Goal: Task Accomplishment & Management: Complete application form

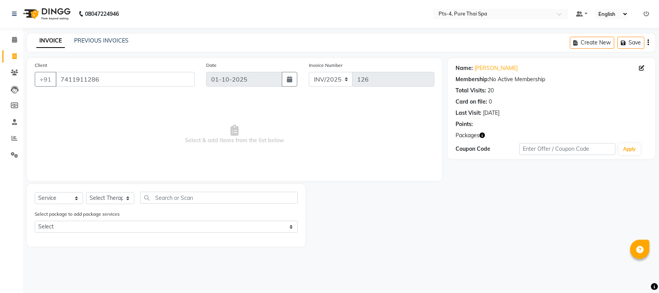
select select "service"
click at [0, 91] on app-home "08047224946 Select Location × Pts-4, Pure Thai Spa Default Panel My Panel Engli…" at bounding box center [329, 129] width 659 height 258
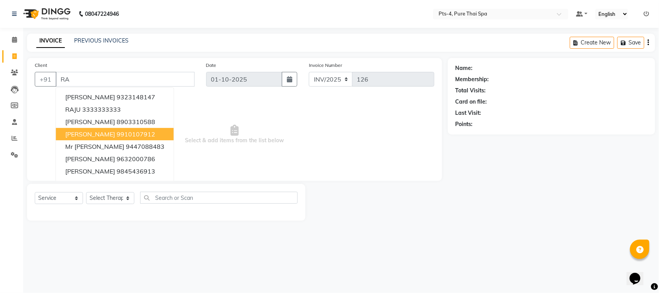
type input "R"
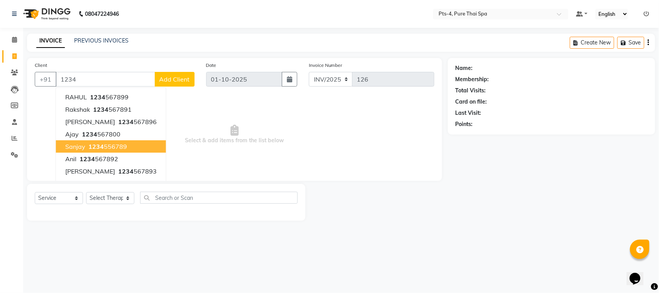
click at [98, 146] on span "1234" at bounding box center [95, 146] width 15 height 8
type input "1234556789"
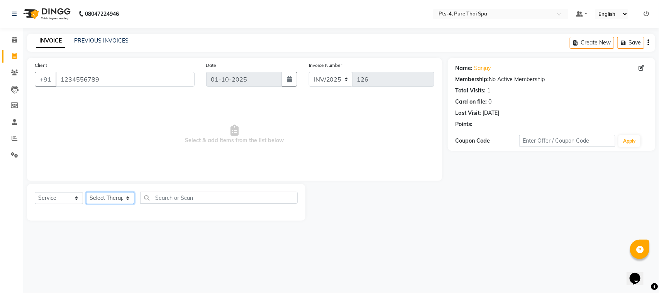
click at [110, 200] on select "Select Therapist [PERSON_NAME] NE [PERSON_NAME] anyone [PERSON_NAME] [PERSON_NA…" at bounding box center [110, 198] width 48 height 12
select select "92310"
click at [86, 192] on select "Select Therapist [PERSON_NAME] NE [PERSON_NAME] anyone [PERSON_NAME] [PERSON_NA…" at bounding box center [110, 198] width 48 height 12
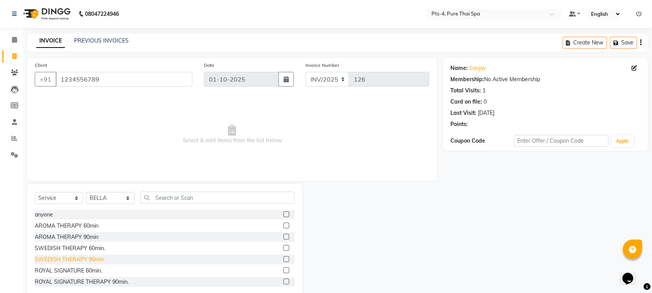
click at [90, 258] on div "SWEDISH THERAPY 90min." at bounding box center [70, 259] width 70 height 8
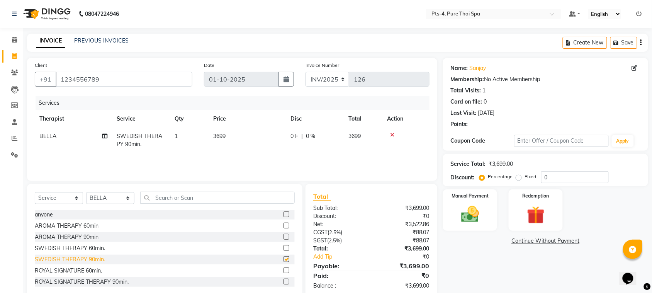
checkbox input "false"
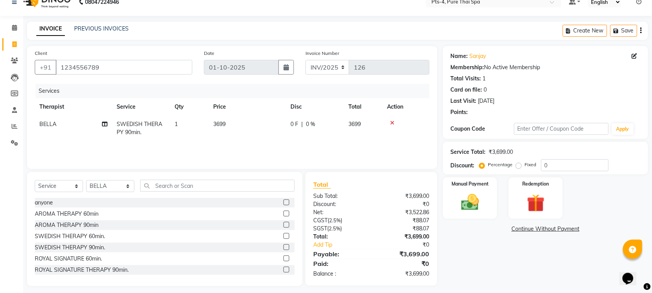
scroll to position [16, 0]
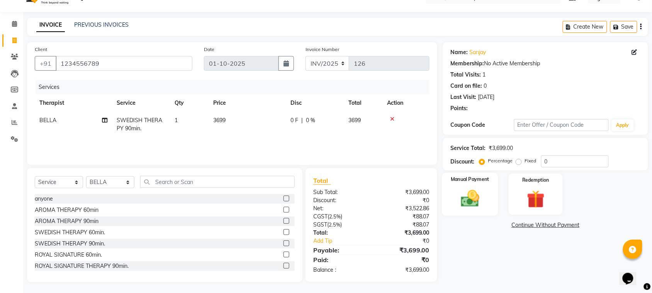
click at [478, 197] on img at bounding box center [470, 198] width 30 height 21
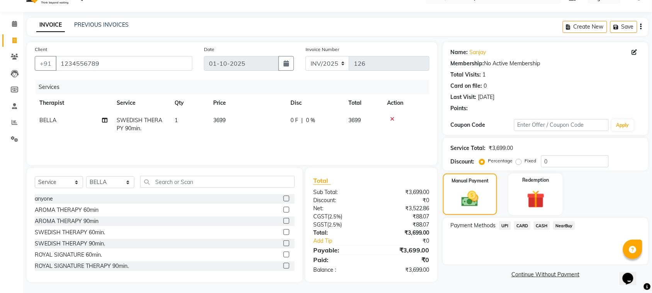
click at [541, 226] on span "CASH" at bounding box center [542, 225] width 17 height 9
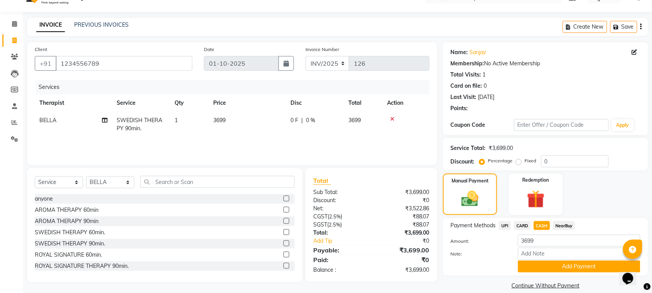
click at [525, 161] on label "Fixed" at bounding box center [531, 160] width 12 height 7
click at [518, 161] on input "Fixed" at bounding box center [519, 160] width 5 height 5
radio input "true"
click at [558, 163] on input "0" at bounding box center [575, 161] width 68 height 12
type input "399"
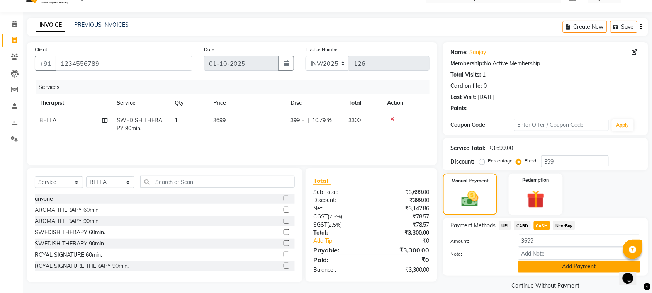
click at [541, 269] on button "Add Payment" at bounding box center [579, 266] width 122 height 12
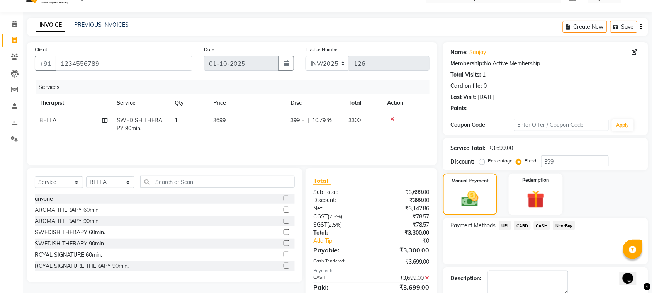
click at [429, 278] on icon at bounding box center [427, 277] width 4 height 5
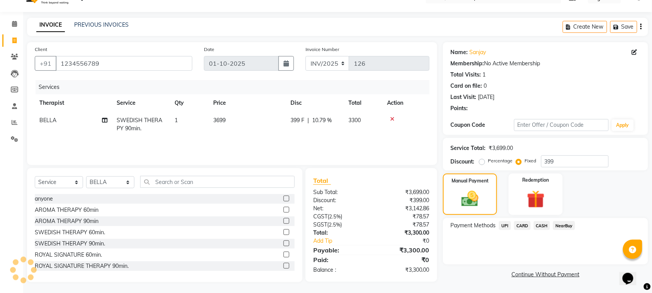
click at [549, 227] on span "CASH" at bounding box center [542, 225] width 17 height 9
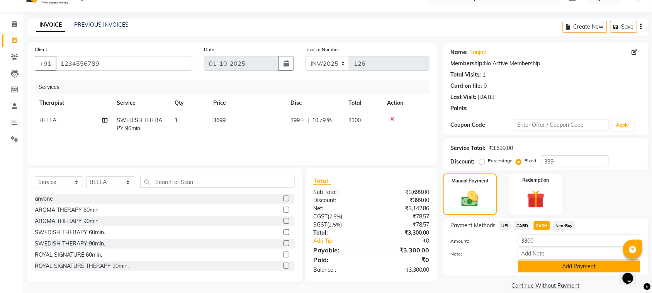
click at [562, 265] on button "Add Payment" at bounding box center [579, 266] width 122 height 12
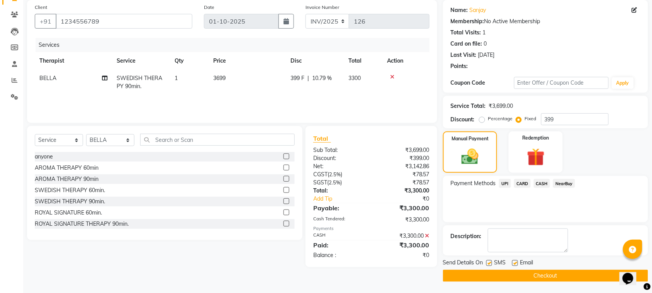
scroll to position [58, 0]
drag, startPoint x: 489, startPoint y: 263, endPoint x: 495, endPoint y: 262, distance: 7.1
click at [489, 263] on label at bounding box center [489, 263] width 6 height 6
click at [489, 263] on input "checkbox" at bounding box center [488, 262] width 5 height 5
checkbox input "false"
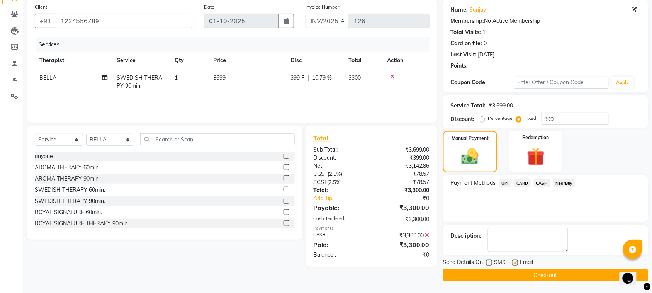
click at [516, 262] on label at bounding box center [515, 263] width 6 height 6
click at [516, 262] on input "checkbox" at bounding box center [514, 262] width 5 height 5
checkbox input "false"
click at [510, 271] on button "Checkout" at bounding box center [545, 275] width 205 height 12
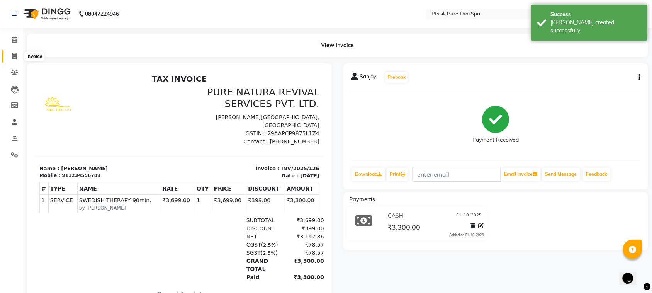
click at [15, 54] on icon at bounding box center [14, 56] width 4 height 6
select select "service"
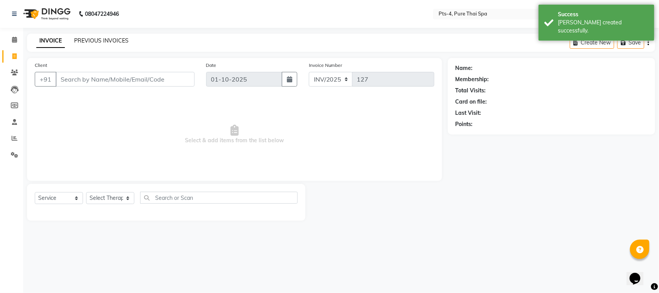
click at [103, 43] on link "PREVIOUS INVOICES" at bounding box center [101, 40] width 54 height 7
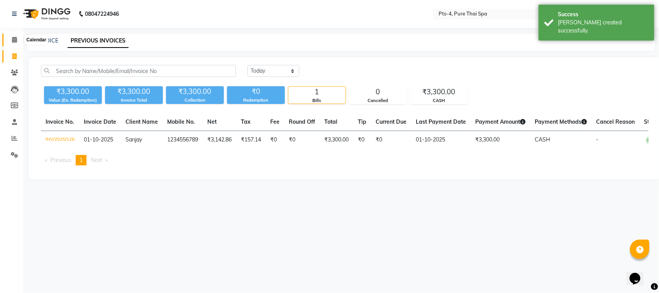
click at [14, 39] on icon at bounding box center [14, 40] width 5 height 6
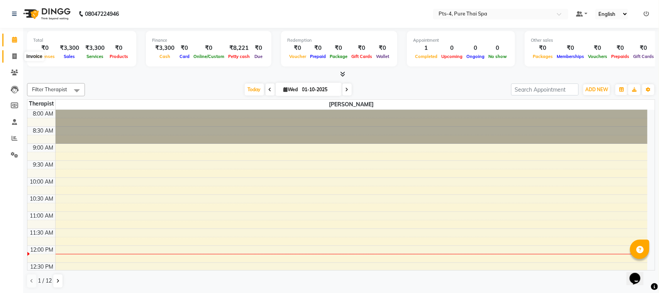
click at [12, 57] on span at bounding box center [15, 56] width 14 height 9
select select "service"
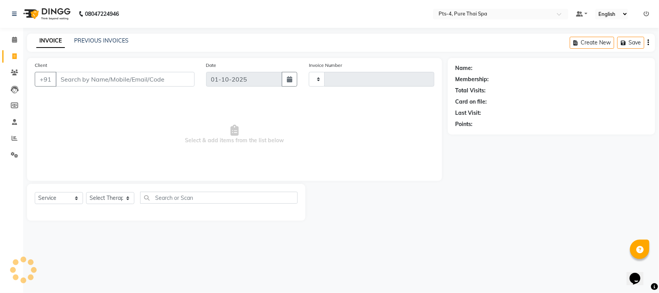
type input "127"
select select "9046"
drag, startPoint x: 105, startPoint y: 35, endPoint x: 104, endPoint y: 39, distance: 4.0
click at [104, 37] on div "INVOICE PREVIOUS INVOICES Create New Save" at bounding box center [341, 43] width 628 height 18
click at [103, 40] on link "PREVIOUS INVOICES" at bounding box center [101, 40] width 54 height 7
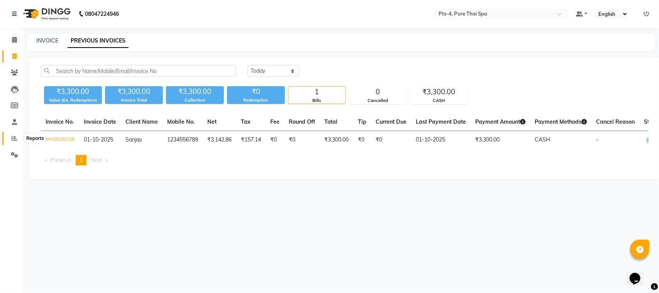
click at [10, 137] on span at bounding box center [15, 138] width 14 height 9
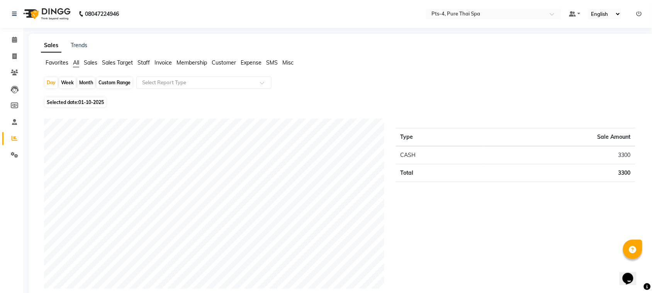
click at [92, 64] on span "Sales" at bounding box center [91, 62] width 14 height 7
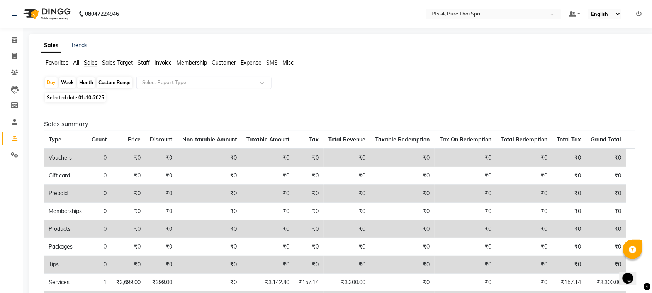
click at [85, 97] on span "01-10-2025" at bounding box center [90, 98] width 25 height 6
select select "10"
select select "2025"
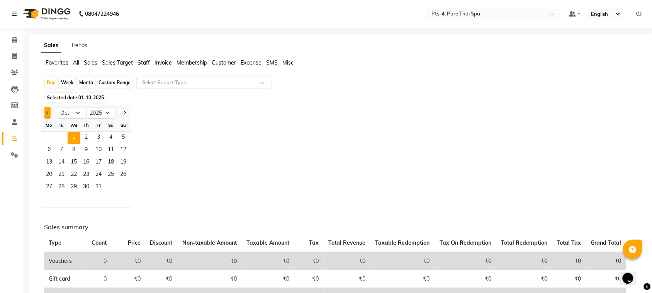
click at [49, 112] on span "Previous month" at bounding box center [47, 112] width 3 height 3
select select "9"
click at [47, 137] on span "1" at bounding box center [49, 138] width 12 height 12
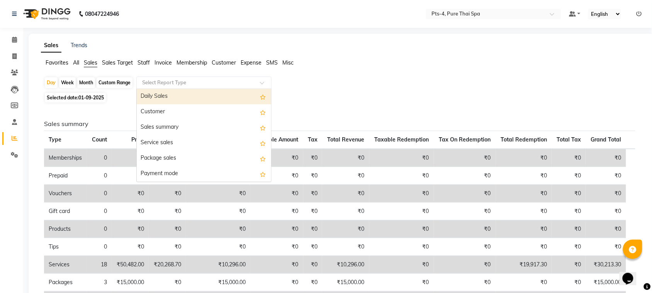
click at [165, 81] on input "text" at bounding box center [196, 83] width 111 height 8
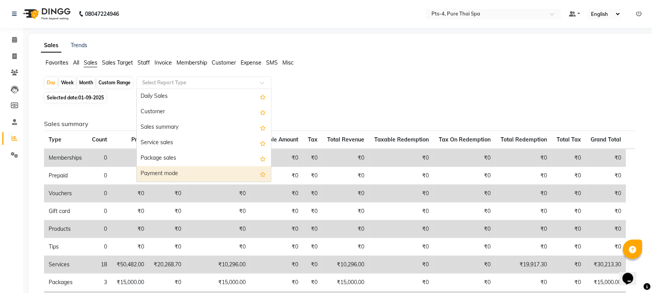
click at [152, 173] on div "Payment mode" at bounding box center [204, 173] width 134 height 15
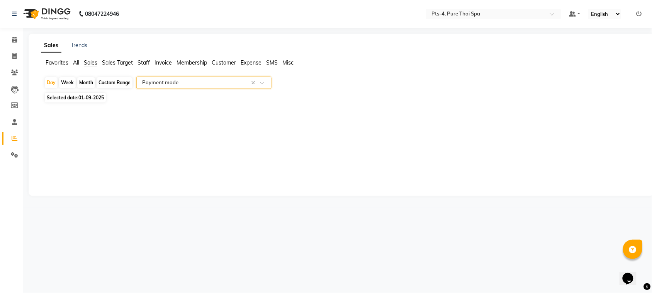
select select "csv"
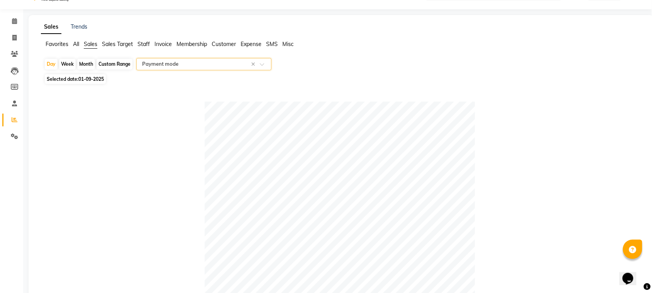
scroll to position [8, 0]
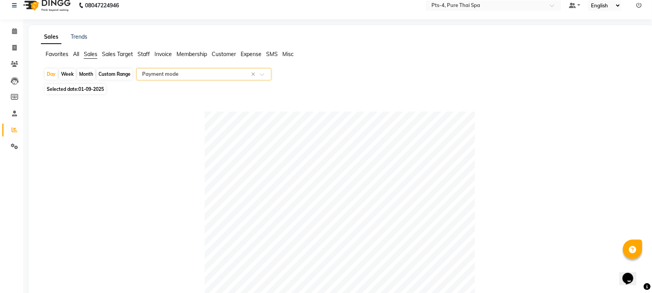
click at [83, 74] on div "Month" at bounding box center [86, 74] width 18 height 11
select select "9"
select select "2025"
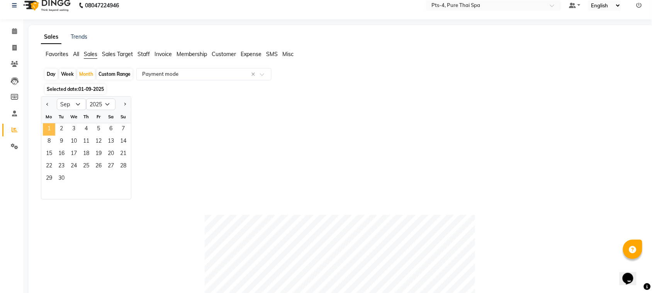
click at [49, 129] on span "1" at bounding box center [49, 129] width 12 height 12
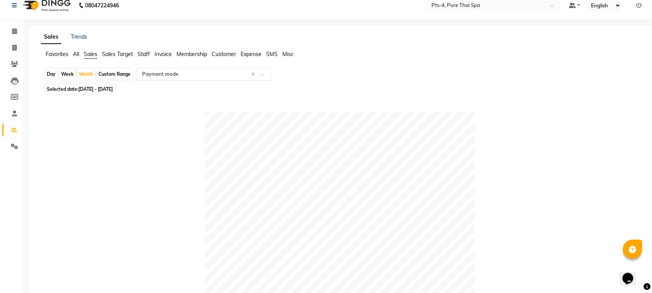
click at [165, 72] on input "text" at bounding box center [196, 74] width 111 height 8
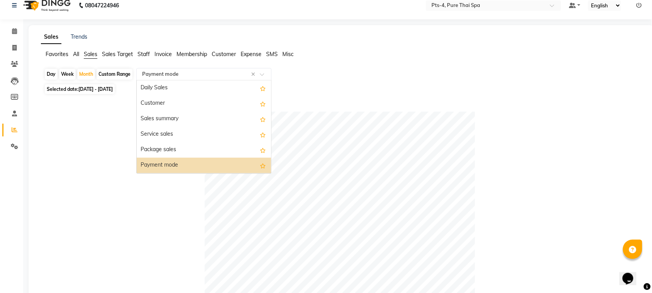
click at [159, 168] on div "Payment mode" at bounding box center [204, 165] width 134 height 15
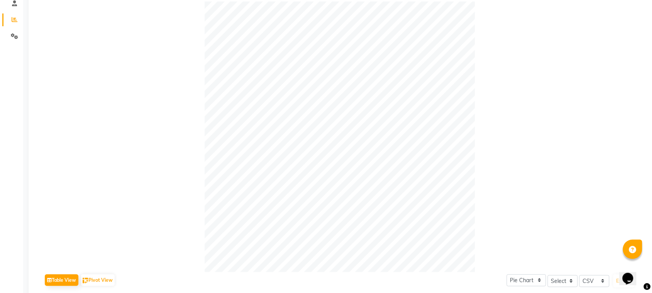
scroll to position [57, 0]
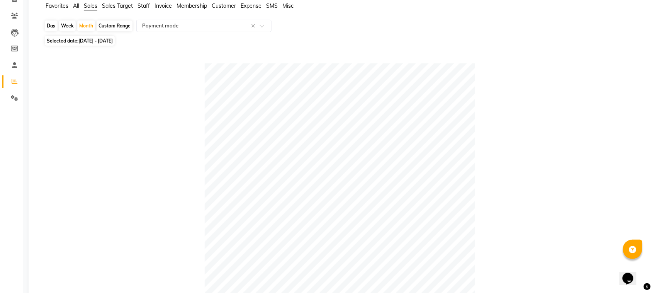
click at [85, 40] on span "[DATE] - [DATE]" at bounding box center [95, 41] width 34 height 6
select select "9"
select select "2025"
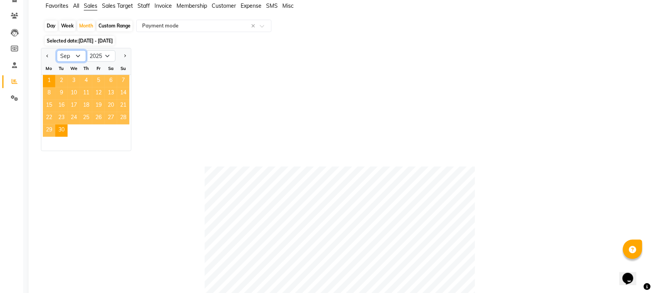
click at [76, 57] on select "Jan Feb Mar Apr May Jun [DATE] Aug Sep Oct Nov Dec" at bounding box center [71, 56] width 29 height 12
select select "7"
click at [57, 50] on select "Jan Feb Mar Apr May Jun [DATE] Aug Sep Oct Nov Dec" at bounding box center [71, 56] width 29 height 12
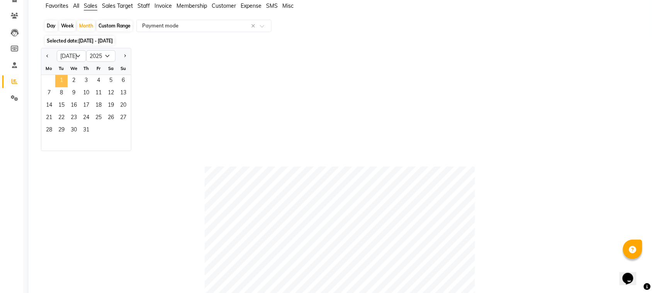
click at [60, 79] on span "1" at bounding box center [61, 81] width 12 height 12
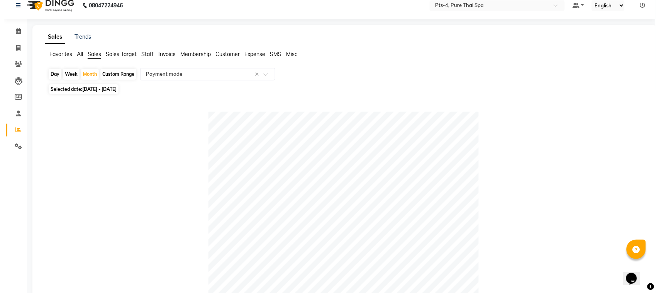
scroll to position [0, 0]
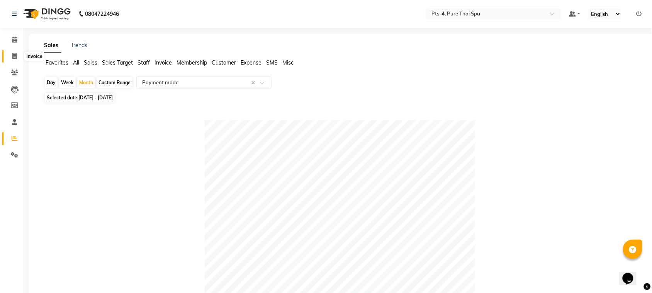
click at [12, 57] on span at bounding box center [15, 56] width 14 height 9
select select "service"
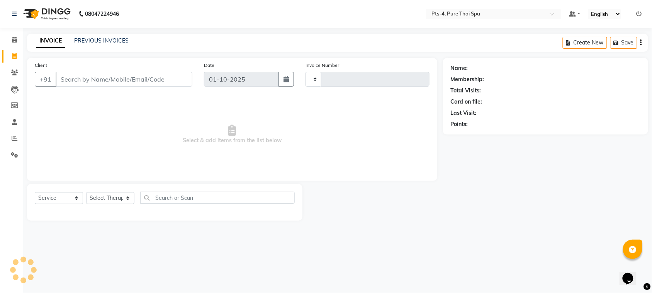
type input "127"
select select "9046"
click at [123, 39] on link "PREVIOUS INVOICES" at bounding box center [101, 40] width 54 height 7
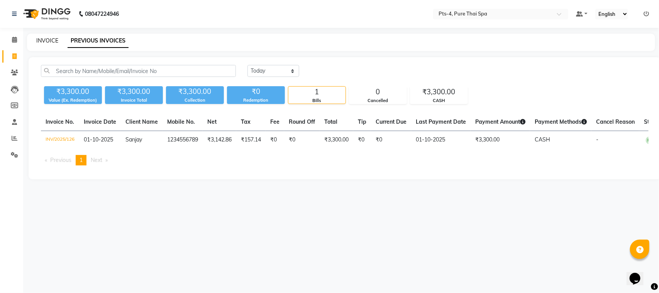
click at [53, 42] on link "INVOICE" at bounding box center [47, 40] width 22 height 7
select select "service"
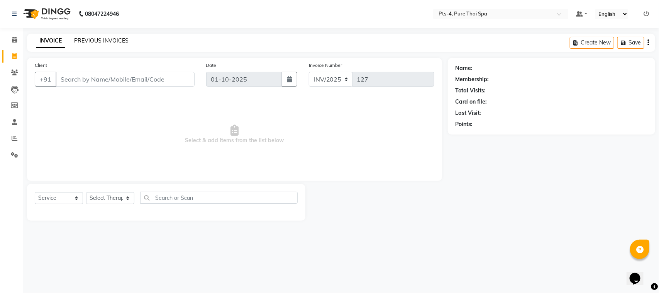
click at [114, 41] on link "PREVIOUS INVOICES" at bounding box center [101, 40] width 54 height 7
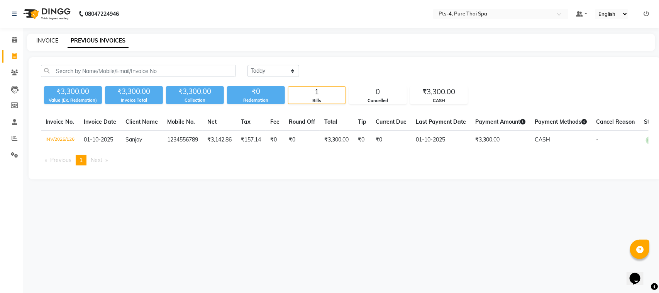
click at [44, 43] on link "INVOICE" at bounding box center [47, 40] width 22 height 7
select select "service"
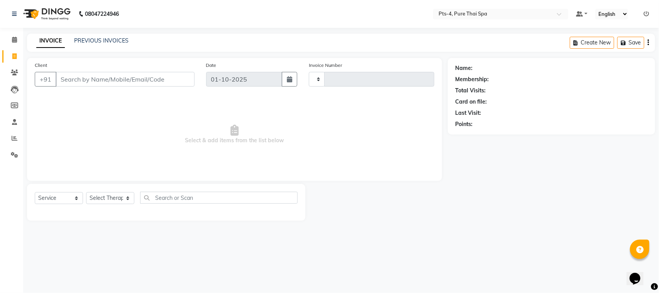
type input "127"
select select "9046"
click at [87, 43] on link "PREVIOUS INVOICES" at bounding box center [101, 40] width 54 height 7
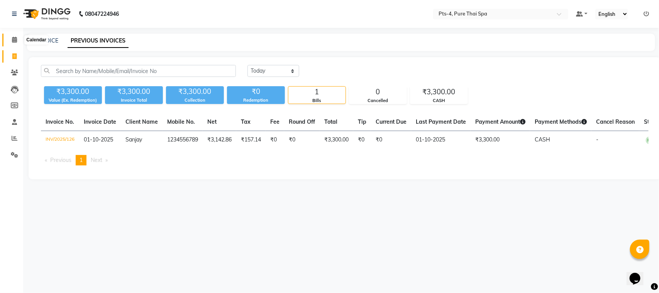
click at [14, 43] on span at bounding box center [15, 40] width 14 height 9
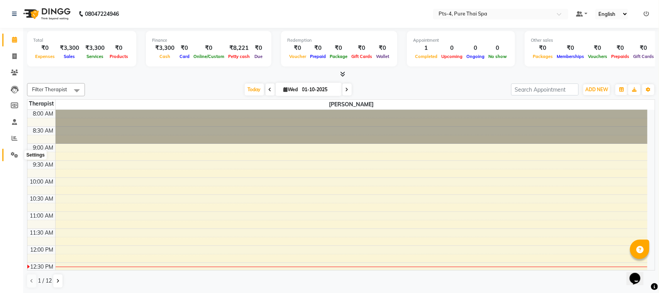
click at [15, 152] on icon at bounding box center [14, 155] width 7 height 6
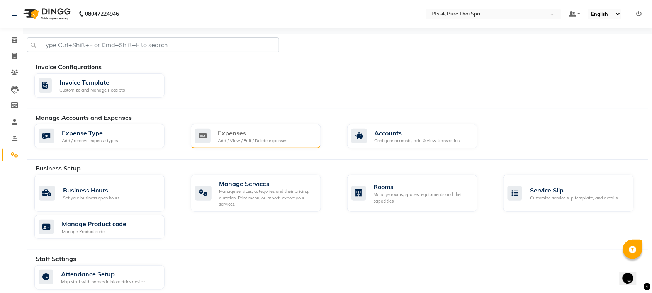
click at [241, 131] on div "Expenses" at bounding box center [252, 132] width 69 height 9
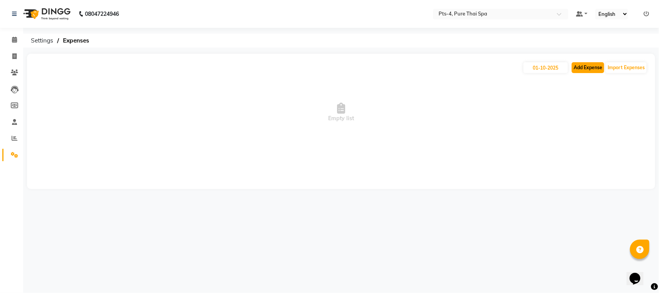
click at [582, 66] on button "Add Expense" at bounding box center [588, 67] width 32 height 11
select select "1"
select select "5480"
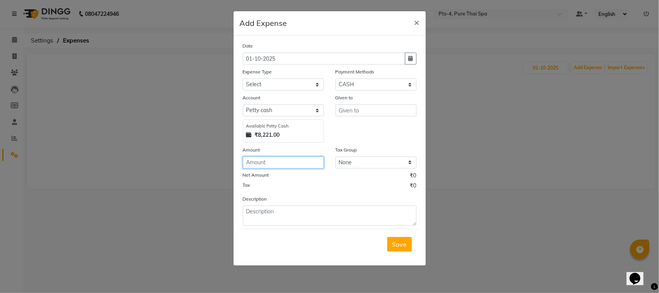
click at [279, 163] on input "number" at bounding box center [283, 162] width 81 height 12
type input "5000"
click at [366, 109] on input "text" at bounding box center [376, 110] width 81 height 12
type input "[DATE] CCB"
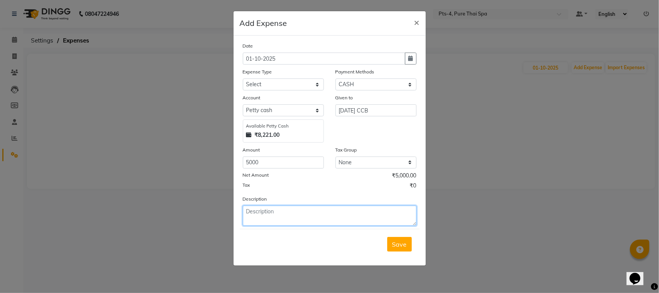
drag, startPoint x: 290, startPoint y: 214, endPoint x: 292, endPoint y: 209, distance: 5.5
click at [292, 212] on textarea at bounding box center [330, 215] width 174 height 20
type textarea "[DATE] CCB"
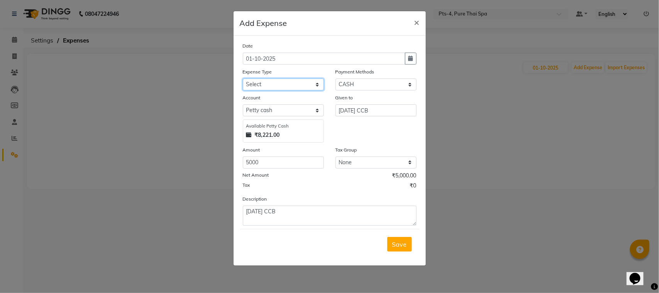
click at [265, 80] on select "Select Bank charges Cleaning and products Donation Electric and water charge In…" at bounding box center [283, 84] width 81 height 12
select select "10829"
click at [243, 78] on select "Select Bank charges Cleaning and products Donation Electric and water charge In…" at bounding box center [283, 84] width 81 height 12
click at [396, 244] on span "Save" at bounding box center [399, 244] width 15 height 8
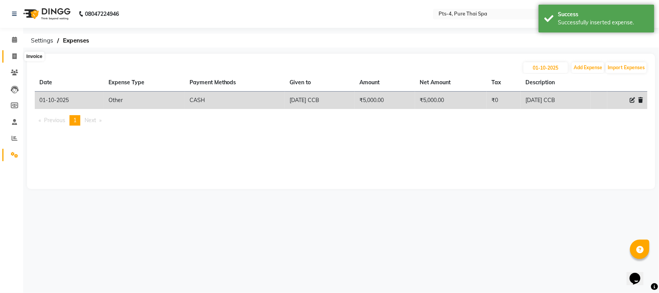
click at [17, 53] on span at bounding box center [15, 56] width 14 height 9
select select "service"
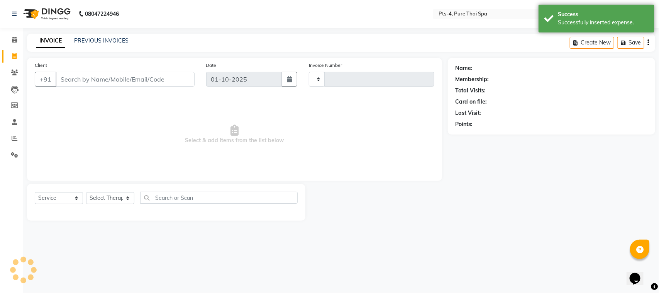
type input "127"
select select "9046"
click at [10, 41] on span at bounding box center [15, 40] width 14 height 9
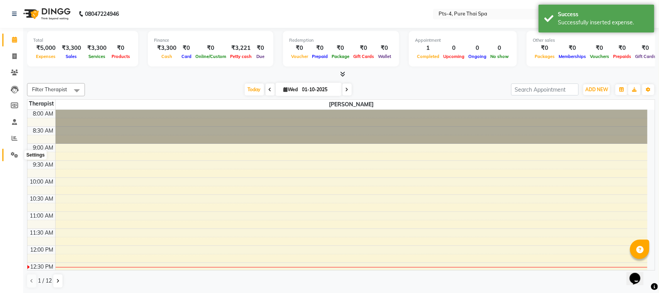
click at [14, 152] on icon at bounding box center [14, 155] width 7 height 6
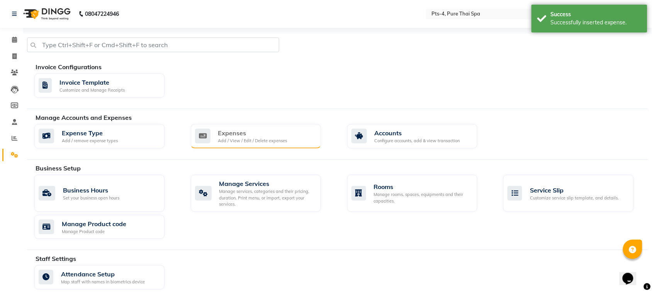
click at [217, 136] on div "Expenses Add / View / Edit / Delete expenses" at bounding box center [255, 136] width 120 height 16
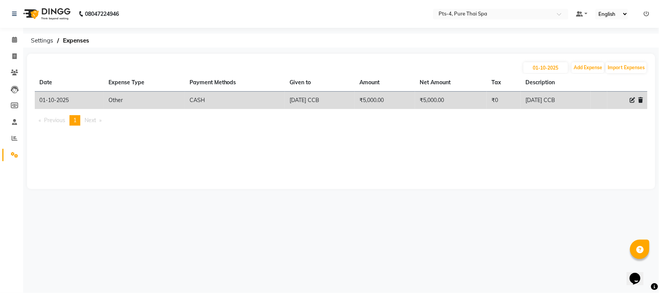
click at [619, 156] on div "[DATE] Add Expense Import Expenses Date Expense Type Payment Methods Given to A…" at bounding box center [341, 121] width 628 height 135
click at [15, 56] on icon at bounding box center [14, 56] width 4 height 6
select select "service"
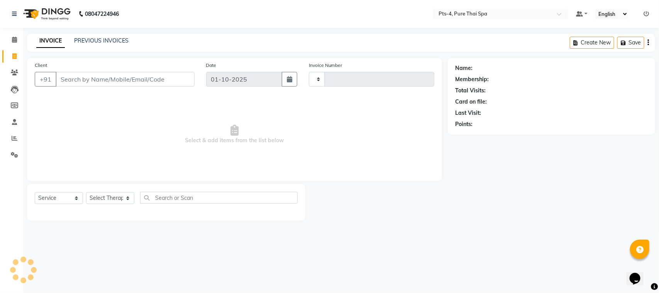
type input "127"
select select "9046"
click at [92, 39] on link "PREVIOUS INVOICES" at bounding box center [101, 40] width 54 height 7
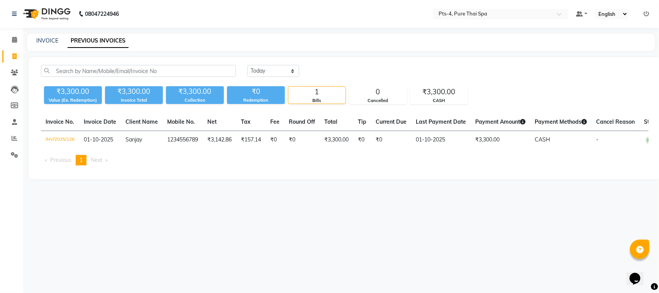
click at [166, 223] on div "08047224946 Select Location × Pts-4, Pure Thai Spa Default Panel My Panel Engli…" at bounding box center [329, 146] width 659 height 293
click at [42, 39] on link "INVOICE" at bounding box center [47, 40] width 22 height 7
select select "service"
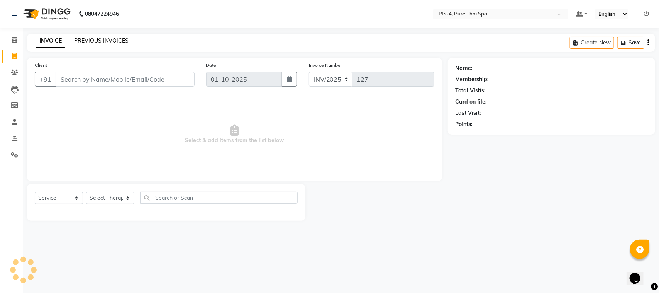
click at [91, 39] on link "PREVIOUS INVOICES" at bounding box center [101, 40] width 54 height 7
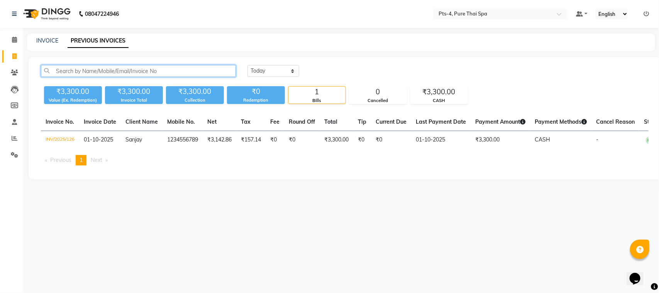
click at [95, 70] on input "text" at bounding box center [138, 71] width 195 height 12
click at [42, 35] on div "INVOICE PREVIOUS INVOICES" at bounding box center [341, 42] width 628 height 17
click at [42, 40] on link "INVOICE" at bounding box center [47, 40] width 22 height 7
select select "service"
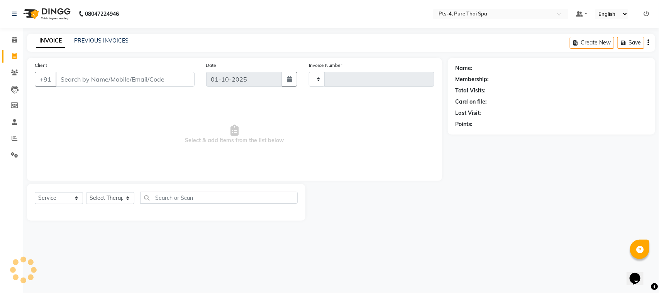
type input "127"
select select "9046"
click at [75, 80] on input "Client" at bounding box center [125, 79] width 139 height 15
type input "9845390405"
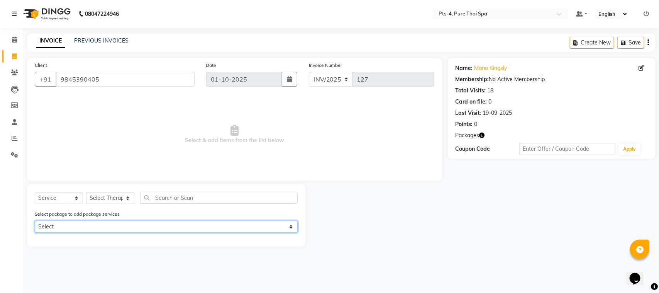
click at [59, 224] on select "Select PTS PACKAGE (10K) 10 SERVICES" at bounding box center [166, 227] width 263 height 12
select select "1: Object"
click at [35, 221] on select "Select PTS PACKAGE (10K) 10 SERVICES" at bounding box center [166, 227] width 263 height 12
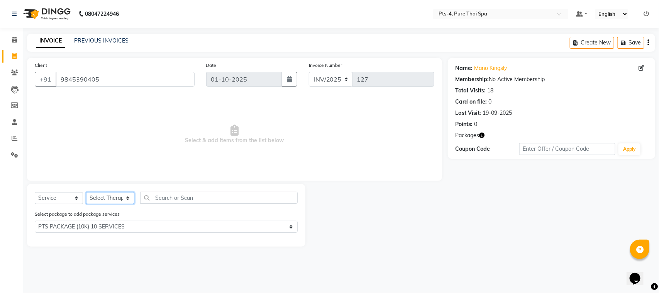
click at [110, 196] on select "Select Therapist [PERSON_NAME] NE [PERSON_NAME] anyone [PERSON_NAME] [PERSON_NA…" at bounding box center [110, 198] width 48 height 12
select select "83713"
click at [86, 192] on select "Select Therapist [PERSON_NAME] NE [PERSON_NAME] anyone [PERSON_NAME] [PERSON_NA…" at bounding box center [110, 198] width 48 height 12
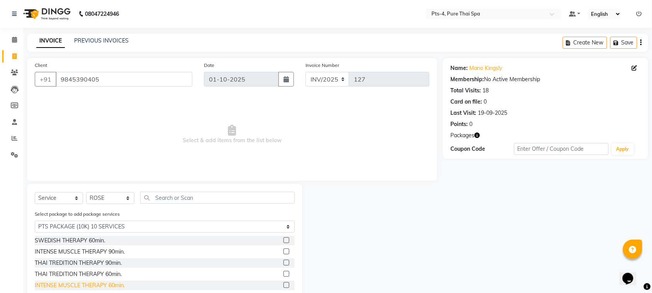
click at [101, 282] on div "INTENSE MUSCLE THERAPY 60min." at bounding box center [80, 285] width 90 height 8
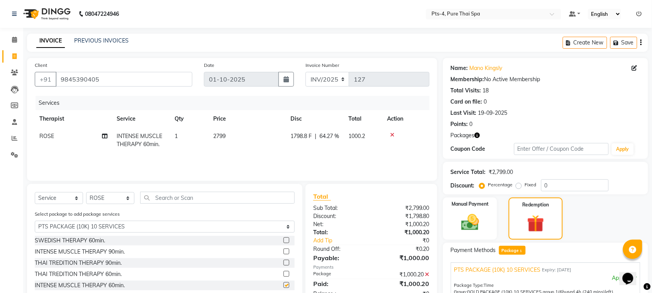
checkbox input "false"
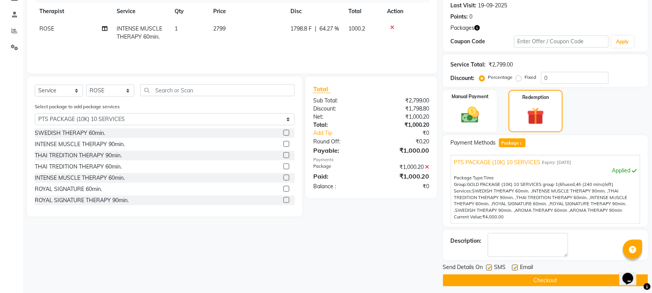
scroll to position [112, 0]
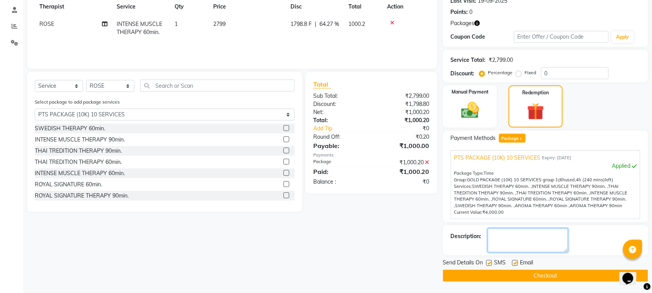
click at [502, 235] on textarea at bounding box center [528, 240] width 80 height 24
paste textarea "PTS-1-709"
type textarea "PTS-1-709"
click at [514, 263] on label at bounding box center [515, 263] width 6 height 6
click at [514, 263] on input "checkbox" at bounding box center [514, 263] width 5 height 5
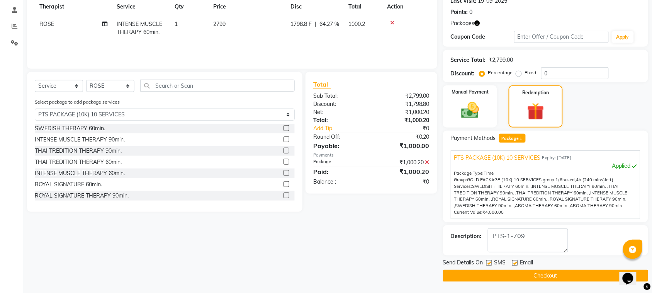
checkbox input "false"
click at [489, 261] on label at bounding box center [489, 263] width 6 height 6
click at [489, 261] on input "checkbox" at bounding box center [488, 263] width 5 height 5
checkbox input "false"
click at [496, 273] on button "Checkout" at bounding box center [545, 276] width 205 height 12
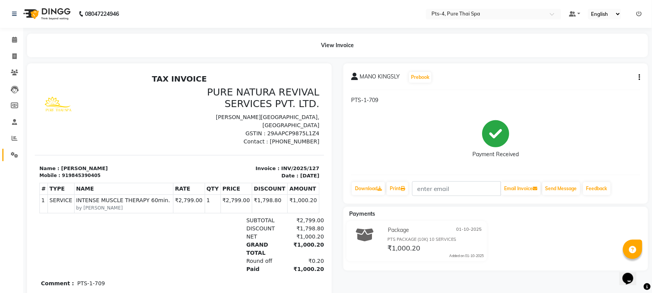
click at [4, 156] on link "Settings" at bounding box center [11, 155] width 19 height 13
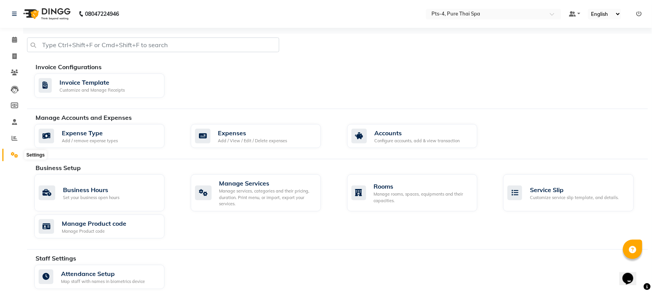
click at [10, 155] on span at bounding box center [15, 155] width 14 height 9
click at [12, 136] on icon at bounding box center [15, 138] width 6 height 6
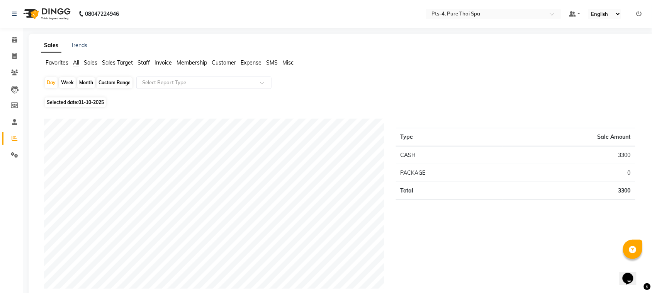
click at [86, 83] on div "Month" at bounding box center [86, 82] width 18 height 11
select select "10"
select select "2025"
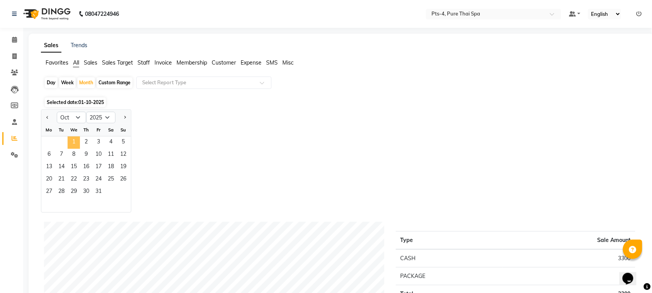
click at [75, 143] on span "1" at bounding box center [74, 142] width 12 height 12
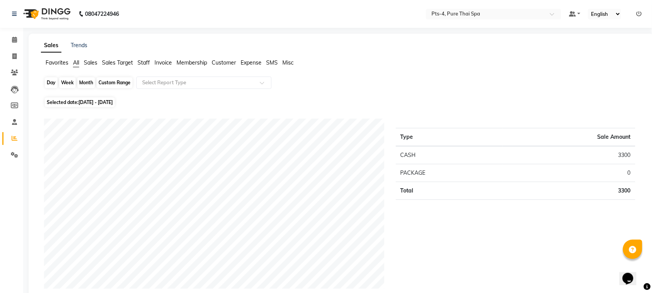
click at [86, 80] on div "Month" at bounding box center [86, 82] width 18 height 11
select select "10"
select select "2025"
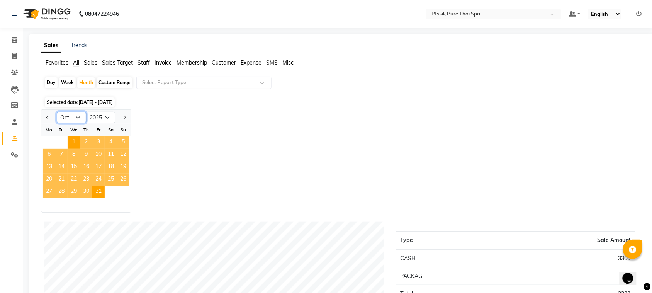
click at [77, 118] on select "Jan Feb Mar Apr May Jun [DATE] Aug Sep Oct Nov Dec" at bounding box center [71, 118] width 29 height 12
select select "9"
click at [57, 112] on select "Jan Feb Mar Apr May Jun [DATE] Aug Sep Oct Nov Dec" at bounding box center [71, 118] width 29 height 12
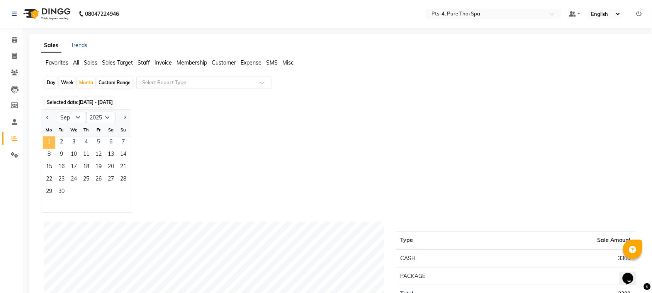
click at [51, 140] on span "1" at bounding box center [49, 142] width 12 height 12
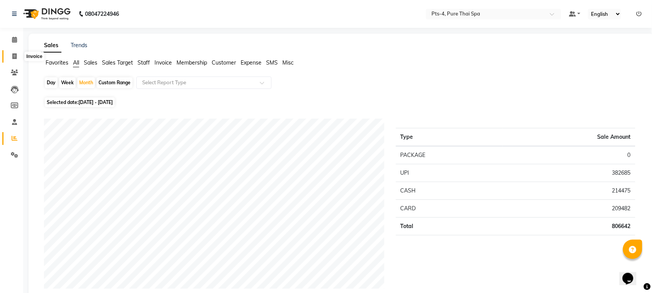
click at [15, 54] on icon at bounding box center [14, 56] width 4 height 6
select select "service"
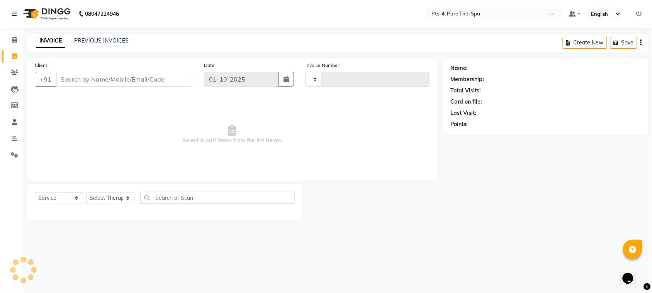
type input "128"
select select "9046"
click at [100, 81] on input "Client" at bounding box center [125, 79] width 139 height 15
type input "9916353188"
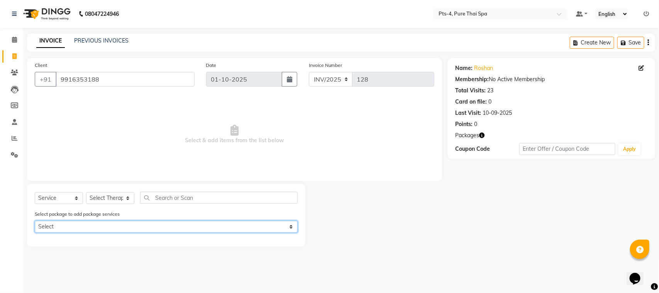
click at [57, 228] on select "Select PTS PACKAGE (5K) 4 SERVICES PTS PACKAGE (5K) 4 SERVICES" at bounding box center [166, 227] width 263 height 12
select select "1: Object"
click at [35, 221] on select "Select PTS PACKAGE (5K) 4 SERVICES PTS PACKAGE (5K) 4 SERVICES" at bounding box center [166, 227] width 263 height 12
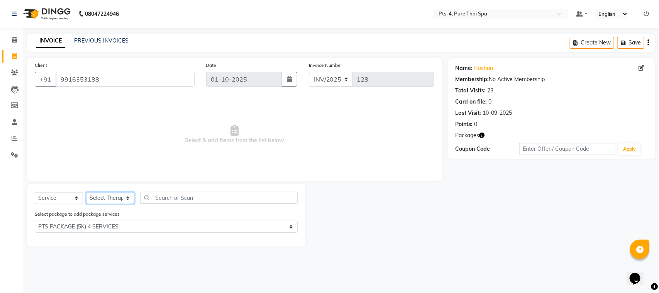
click at [118, 199] on select "Select Therapist [PERSON_NAME] NE [PERSON_NAME] anyone [PERSON_NAME] [PERSON_NA…" at bounding box center [110, 198] width 48 height 12
click at [292, 131] on span "Select & add items from the list below" at bounding box center [235, 134] width 400 height 77
click at [103, 201] on select "Select Therapist [PERSON_NAME] NE [PERSON_NAME] anyone [PERSON_NAME] [PERSON_NA…" at bounding box center [110, 198] width 48 height 12
click at [53, 197] on select "Select Service Product Membership Package Voucher Prepaid Gift Card" at bounding box center [59, 198] width 48 height 12
select select "package"
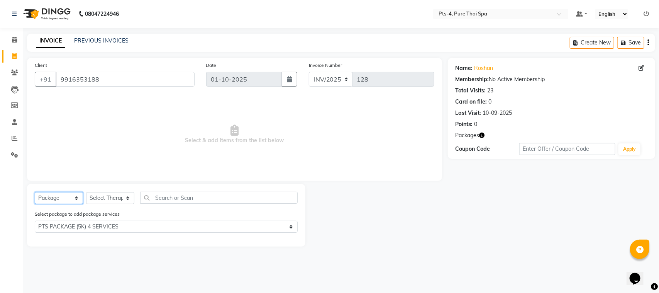
click at [35, 192] on select "Select Service Product Membership Package Voucher Prepaid Gift Card" at bounding box center [59, 198] width 48 height 12
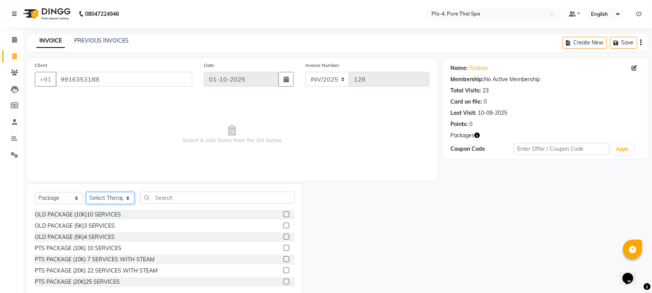
click at [109, 194] on select "Select Therapist [PERSON_NAME] NE [PERSON_NAME] anyone [PERSON_NAME] [PERSON_NA…" at bounding box center [110, 198] width 48 height 12
select select "59672"
click at [86, 192] on select "Select Therapist [PERSON_NAME] NE [PERSON_NAME] anyone [PERSON_NAME] [PERSON_NA…" at bounding box center [110, 198] width 48 height 12
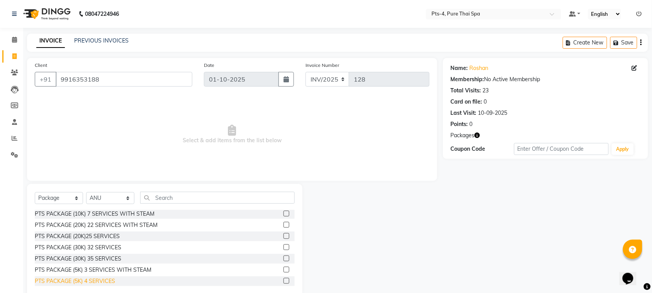
click at [105, 281] on div "PTS PACKAGE (5K) 4 SERVICES" at bounding box center [75, 281] width 80 height 8
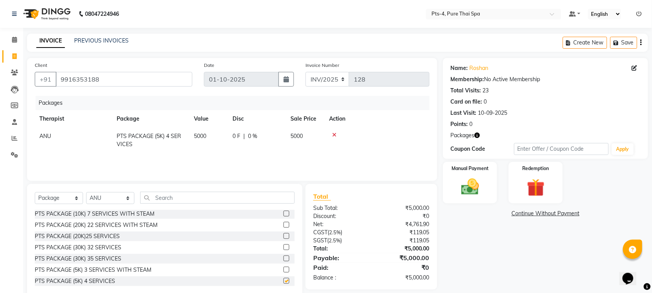
checkbox input "false"
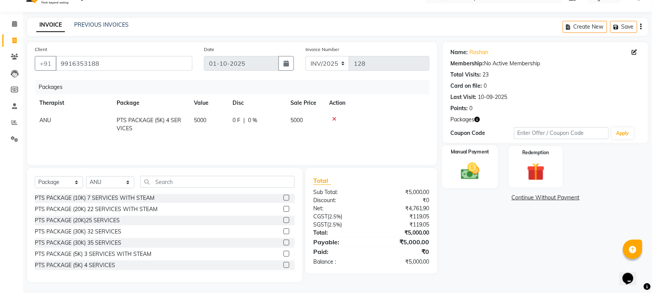
click at [483, 182] on img at bounding box center [470, 170] width 30 height 21
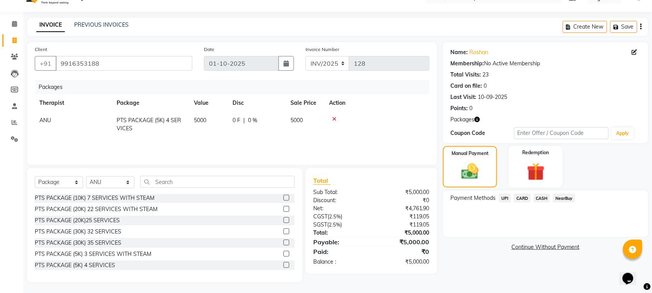
click at [507, 199] on span "UPI" at bounding box center [505, 197] width 12 height 9
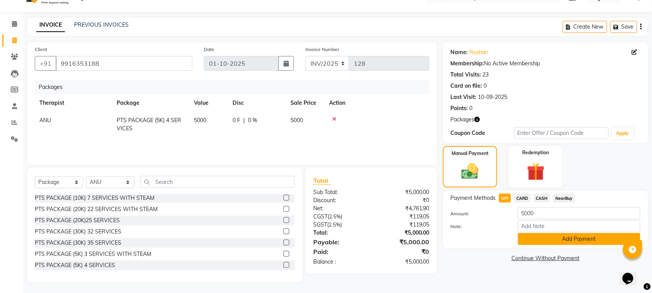
click at [541, 236] on button "Add Payment" at bounding box center [579, 239] width 122 height 12
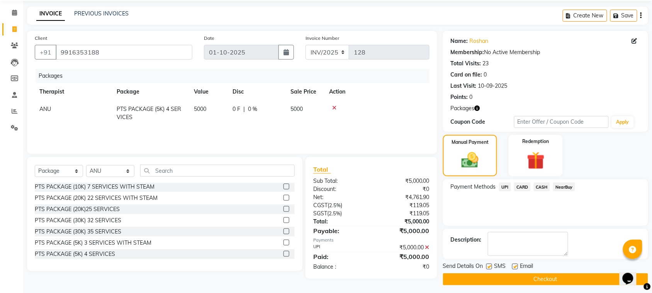
scroll to position [31, 0]
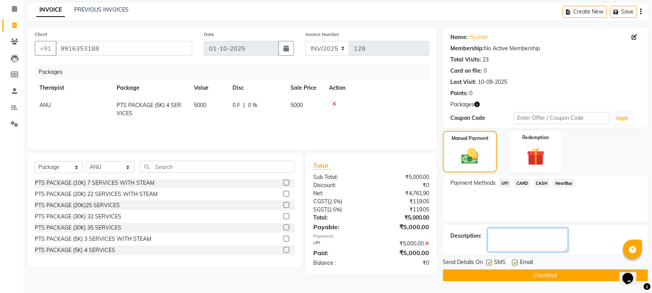
click at [517, 236] on textarea at bounding box center [528, 240] width 80 height 24
type textarea "585"
click at [514, 261] on label at bounding box center [515, 263] width 6 height 6
click at [514, 261] on input "checkbox" at bounding box center [514, 262] width 5 height 5
checkbox input "false"
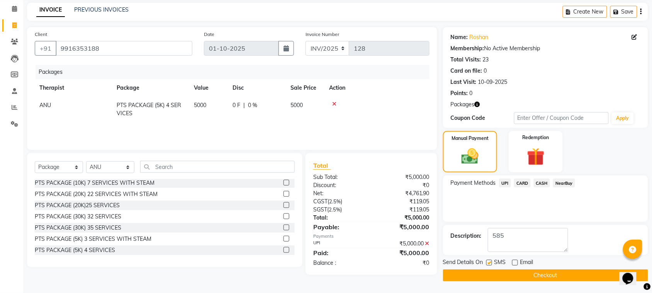
click at [491, 261] on label at bounding box center [489, 263] width 6 height 6
click at [491, 261] on input "checkbox" at bounding box center [488, 262] width 5 height 5
checkbox input "false"
click at [500, 275] on button "Checkout" at bounding box center [545, 275] width 205 height 12
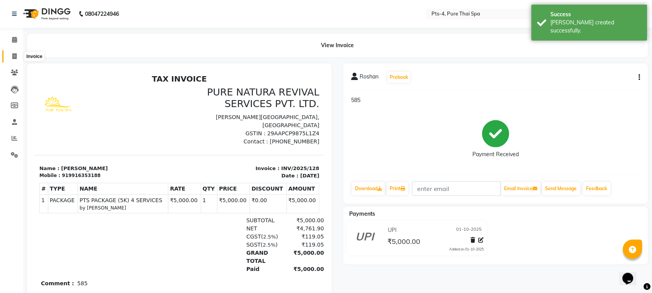
click at [13, 56] on icon at bounding box center [14, 56] width 4 height 6
select select "service"
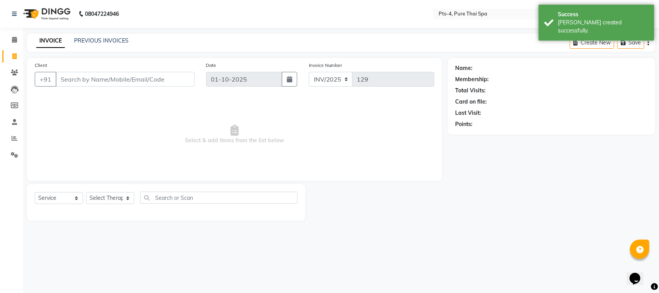
click at [86, 78] on input "Client" at bounding box center [125, 79] width 139 height 15
type input "9916353188"
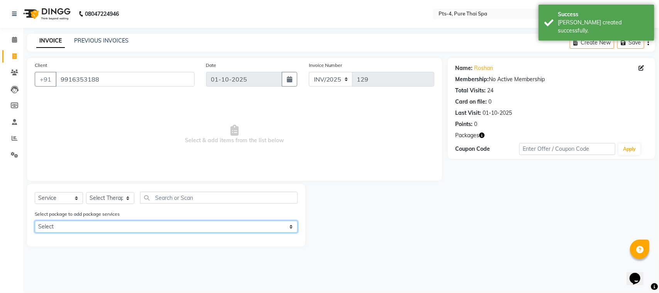
click at [78, 222] on select "Select PTS PACKAGE (5K) 4 SERVICES PTS PACKAGE (5K) 4 SERVICES PTS PACKAGE (5K)…" at bounding box center [166, 227] width 263 height 12
select select "1: Object"
click at [35, 221] on select "Select PTS PACKAGE (5K) 4 SERVICES PTS PACKAGE (5K) 4 SERVICES PTS PACKAGE (5K)…" at bounding box center [166, 227] width 263 height 12
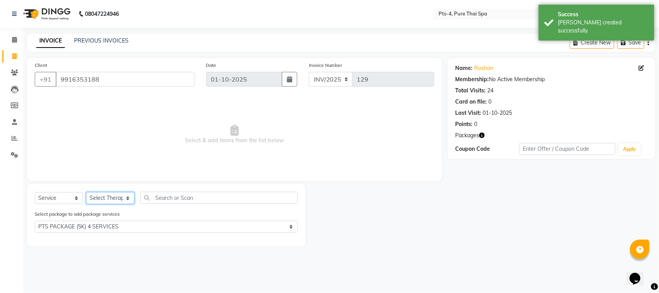
click at [109, 202] on select "Select Therapist [PERSON_NAME] NE [PERSON_NAME] anyone [PERSON_NAME] [PERSON_NA…" at bounding box center [110, 198] width 48 height 12
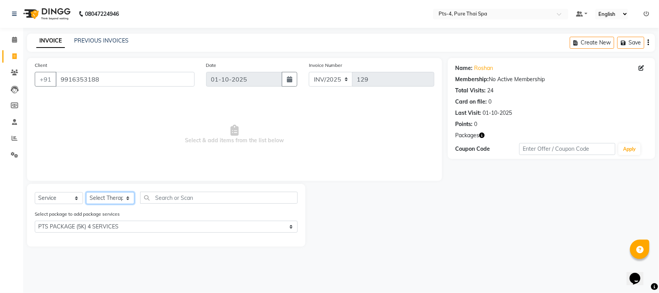
select select "83713"
click at [86, 192] on select "Select Therapist [PERSON_NAME] NE [PERSON_NAME] anyone [PERSON_NAME] [PERSON_NA…" at bounding box center [110, 198] width 48 height 12
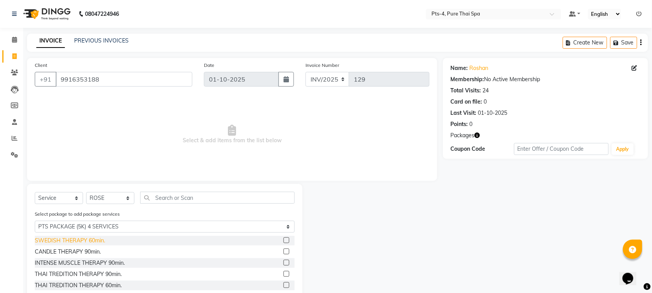
drag, startPoint x: 83, startPoint y: 241, endPoint x: 90, endPoint y: 238, distance: 7.5
click at [86, 239] on div "SWEDISH THERAPY 60min." at bounding box center [70, 240] width 70 height 8
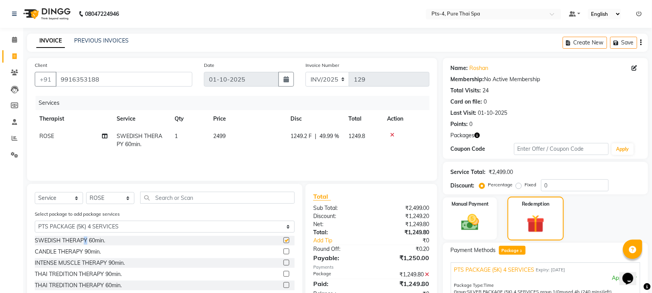
checkbox input "false"
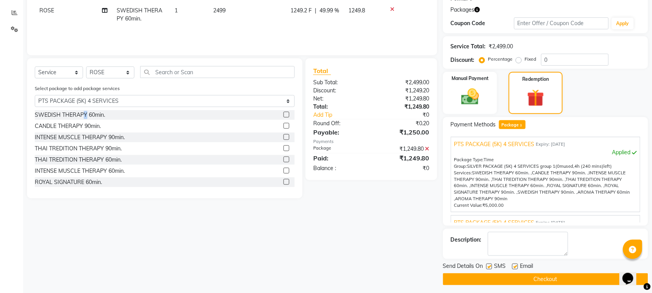
scroll to position [129, 0]
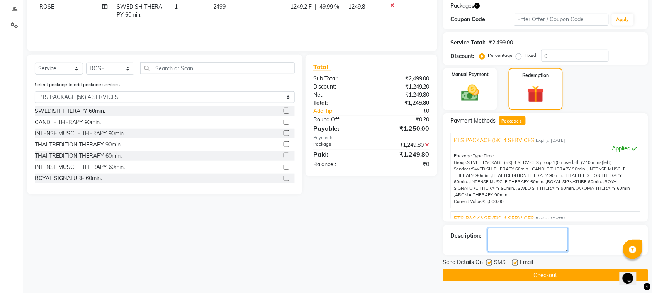
click at [514, 246] on textarea at bounding box center [528, 240] width 80 height 24
type textarea "585"
click at [516, 263] on label at bounding box center [515, 263] width 6 height 6
click at [516, 263] on input "checkbox" at bounding box center [514, 262] width 5 height 5
checkbox input "false"
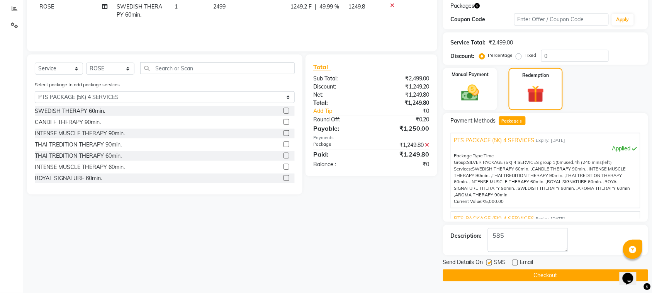
click at [487, 261] on label at bounding box center [489, 263] width 6 height 6
click at [487, 261] on input "checkbox" at bounding box center [488, 262] width 5 height 5
checkbox input "false"
click at [490, 273] on button "Checkout" at bounding box center [545, 275] width 205 height 12
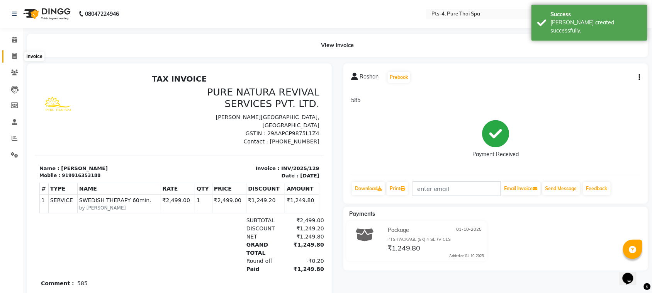
click at [14, 57] on icon at bounding box center [14, 56] width 4 height 6
select select "service"
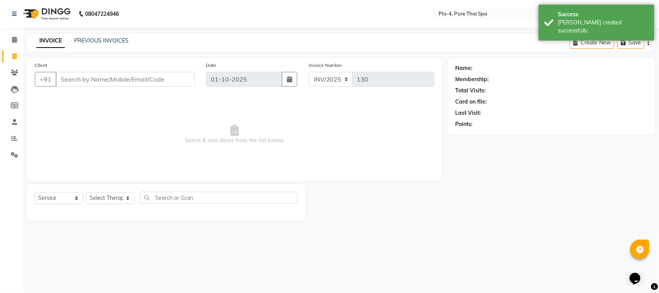
click at [107, 37] on div "PREVIOUS INVOICES" at bounding box center [101, 41] width 54 height 8
click at [107, 37] on link "PREVIOUS INVOICES" at bounding box center [101, 40] width 54 height 7
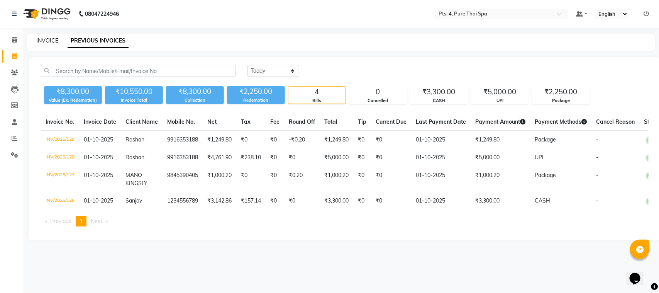
click at [47, 39] on link "INVOICE" at bounding box center [47, 40] width 22 height 7
select select "service"
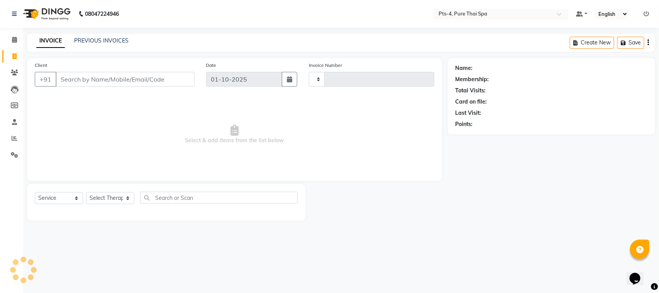
type input "130"
select select "9046"
click at [75, 83] on input "Client" at bounding box center [125, 79] width 139 height 15
type input "7795456882"
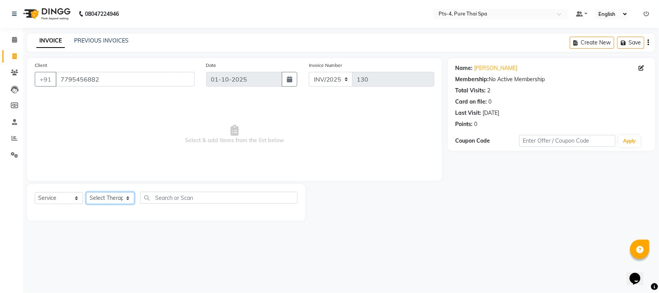
click at [110, 198] on select "Select Therapist [PERSON_NAME] NE [PERSON_NAME] anyone [PERSON_NAME] [PERSON_NA…" at bounding box center [110, 198] width 48 height 12
click at [343, 124] on span "Select & add items from the list below" at bounding box center [235, 134] width 400 height 77
drag, startPoint x: 117, startPoint y: 76, endPoint x: 56, endPoint y: 86, distance: 61.0
click at [56, 86] on div "[PHONE_NUMBER]" at bounding box center [115, 79] width 160 height 15
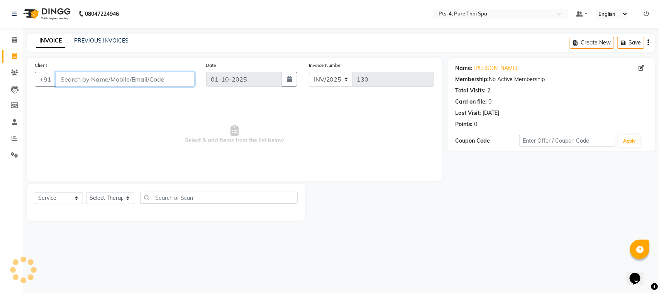
click at [84, 80] on input "Client" at bounding box center [125, 79] width 139 height 15
paste input "6360651053"
type input "6360651053"
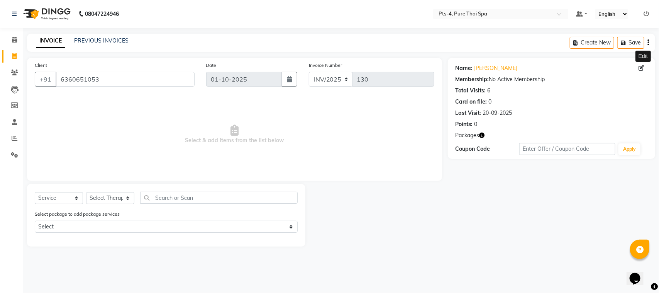
click at [641, 70] on icon at bounding box center [641, 67] width 5 height 5
select select "[DEMOGRAPHIC_DATA]"
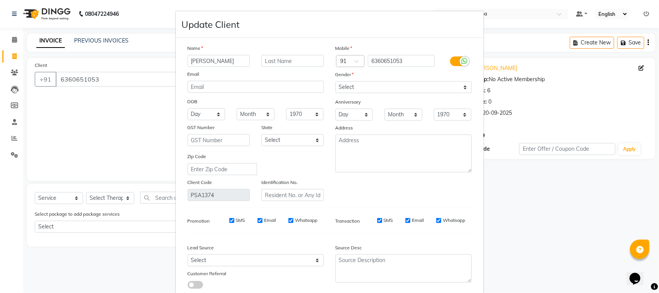
click at [549, 68] on ngb-modal-window "Update Client Name [PERSON_NAME] Email DOB Day 01 02 03 04 05 06 07 08 09 10 11…" at bounding box center [329, 146] width 659 height 293
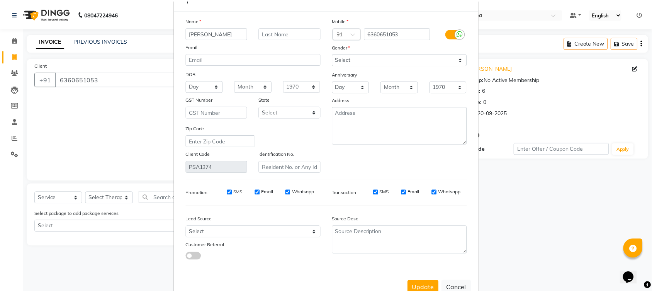
scroll to position [47, 0]
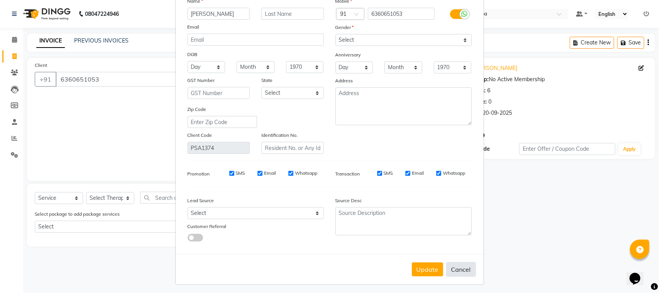
click at [460, 265] on button "Cancel" at bounding box center [461, 269] width 30 height 15
select select
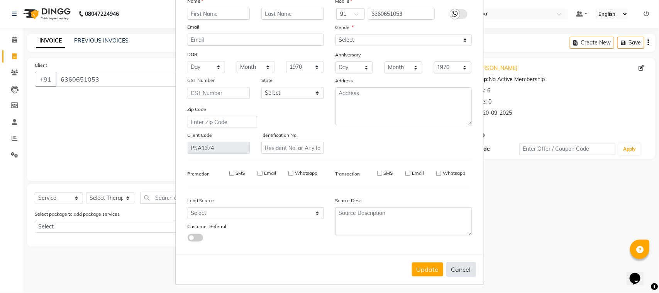
select select
checkbox input "false"
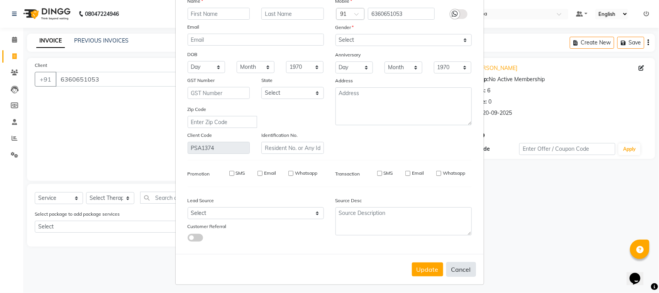
checkbox input "false"
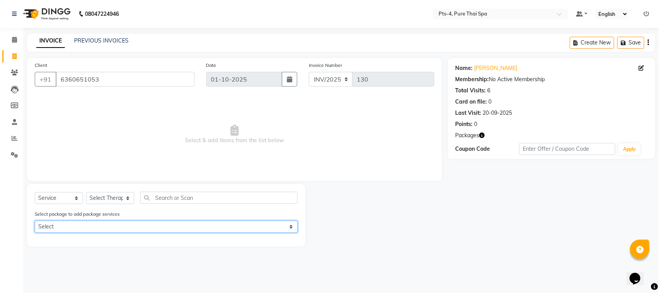
click at [99, 227] on select "Select PTS PACKAGE (5K) 4 SERVICES PTS PACKAGE (5K) 4 SERVICES" at bounding box center [166, 227] width 263 height 12
select select "1: Object"
click at [35, 221] on select "Select PTS PACKAGE (5K) 4 SERVICES PTS PACKAGE (5K) 4 SERVICES" at bounding box center [166, 227] width 263 height 12
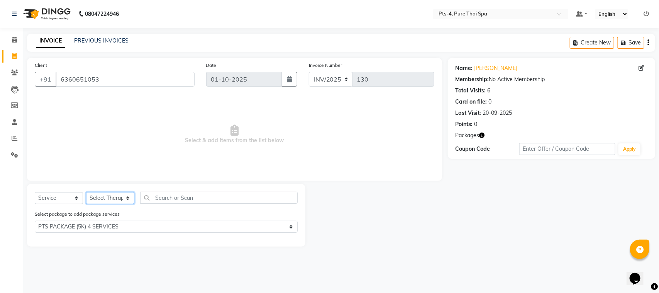
click at [105, 203] on select "Select Therapist [PERSON_NAME] NE [PERSON_NAME] anyone [PERSON_NAME] [PERSON_NA…" at bounding box center [110, 198] width 48 height 12
select select "52901"
click at [86, 192] on select "Select Therapist [PERSON_NAME] NE [PERSON_NAME] anyone [PERSON_NAME] [PERSON_NA…" at bounding box center [110, 198] width 48 height 12
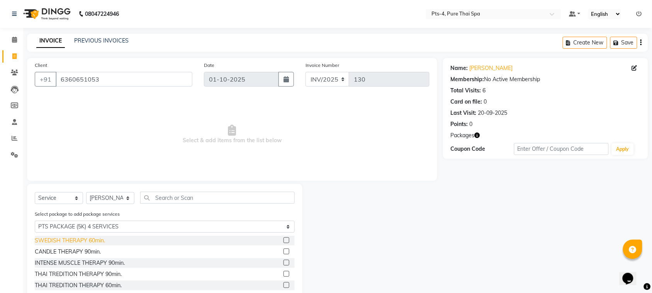
drag, startPoint x: 70, startPoint y: 239, endPoint x: 81, endPoint y: 237, distance: 11.4
click at [78, 237] on div "SWEDISH THERAPY 60min." at bounding box center [70, 240] width 70 height 8
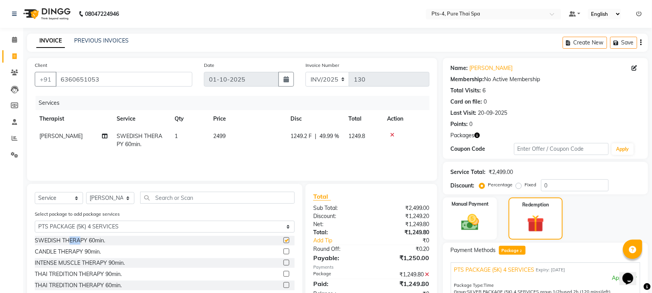
checkbox input "false"
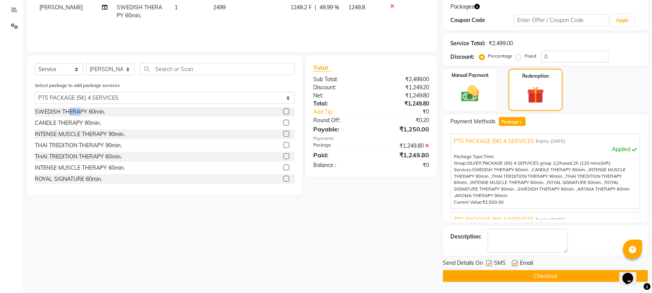
scroll to position [129, 0]
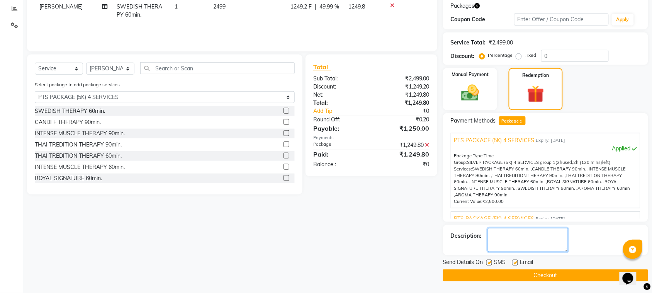
click at [542, 239] on textarea at bounding box center [528, 240] width 80 height 24
type textarea "569"
click at [514, 264] on label at bounding box center [515, 263] width 6 height 6
click at [514, 264] on input "checkbox" at bounding box center [514, 262] width 5 height 5
checkbox input "false"
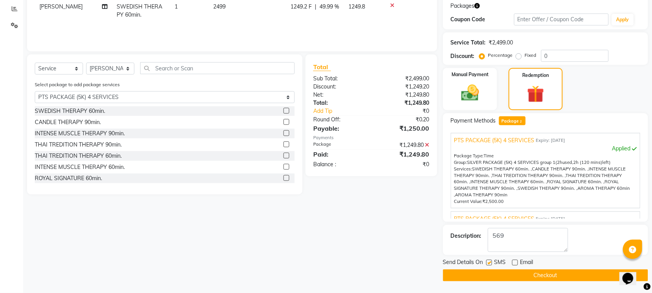
click at [489, 262] on label at bounding box center [489, 263] width 6 height 6
click at [489, 262] on input "checkbox" at bounding box center [488, 262] width 5 height 5
checkbox input "false"
click at [506, 278] on button "Checkout" at bounding box center [545, 275] width 205 height 12
